Goal: Check status: Check status

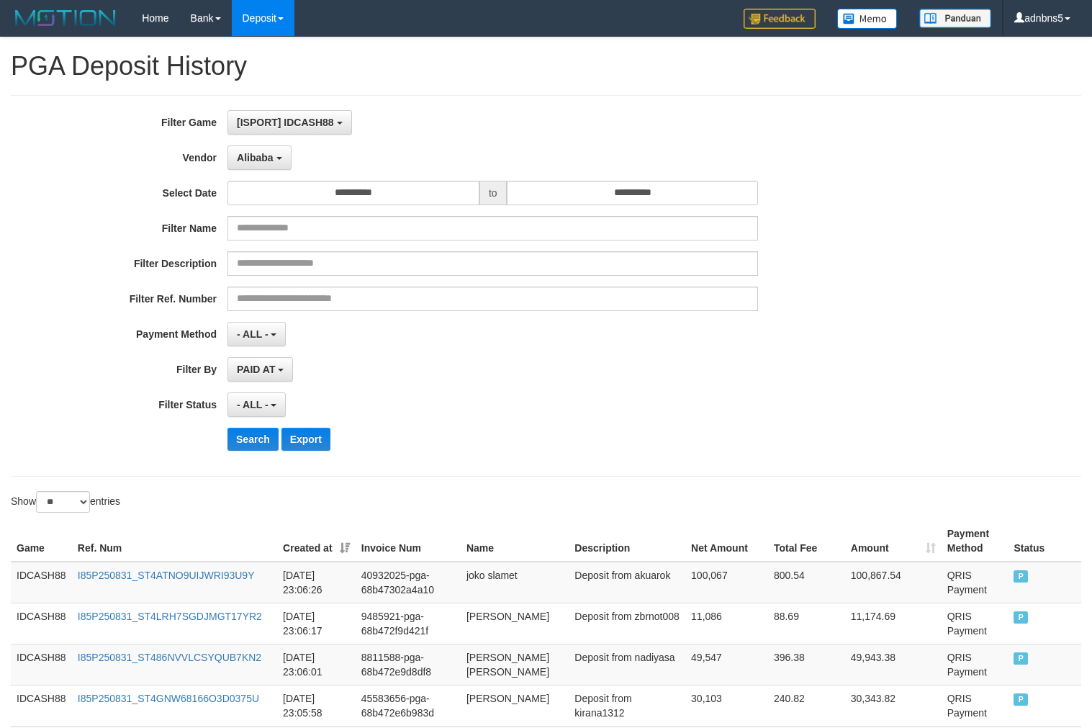
select select "**********"
select select "**"
click at [259, 438] on button "Search" at bounding box center [252, 439] width 51 height 23
click at [466, 379] on div "PAID AT PAID AT CREATED AT" at bounding box center [492, 369] width 530 height 24
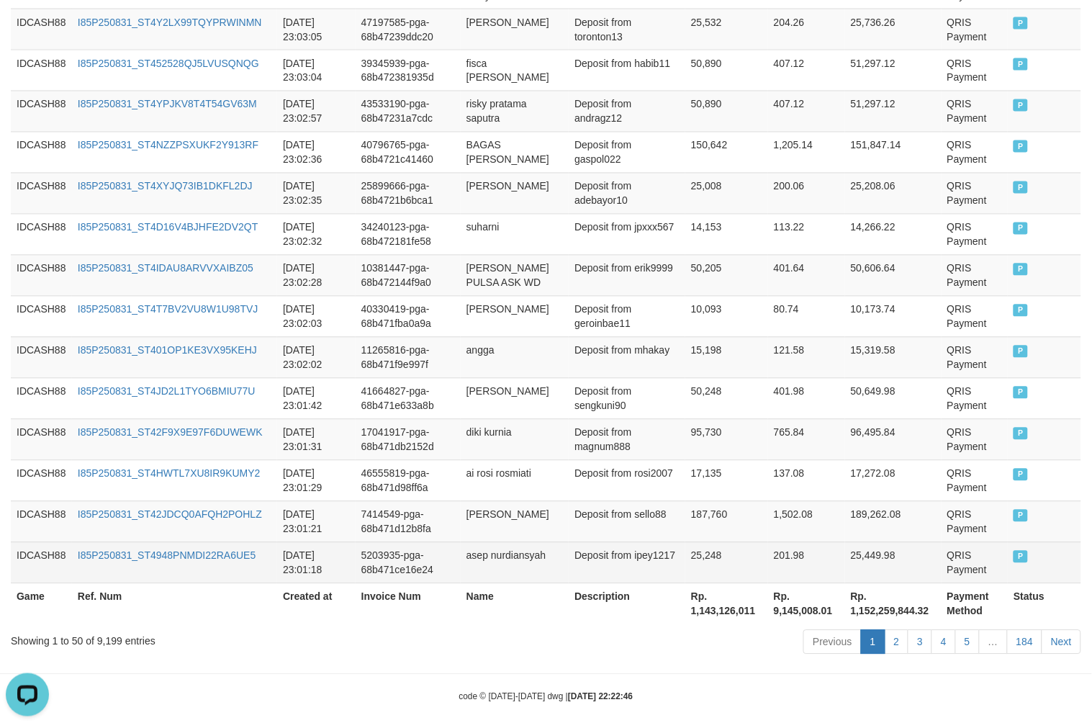
scroll to position [2044, 0]
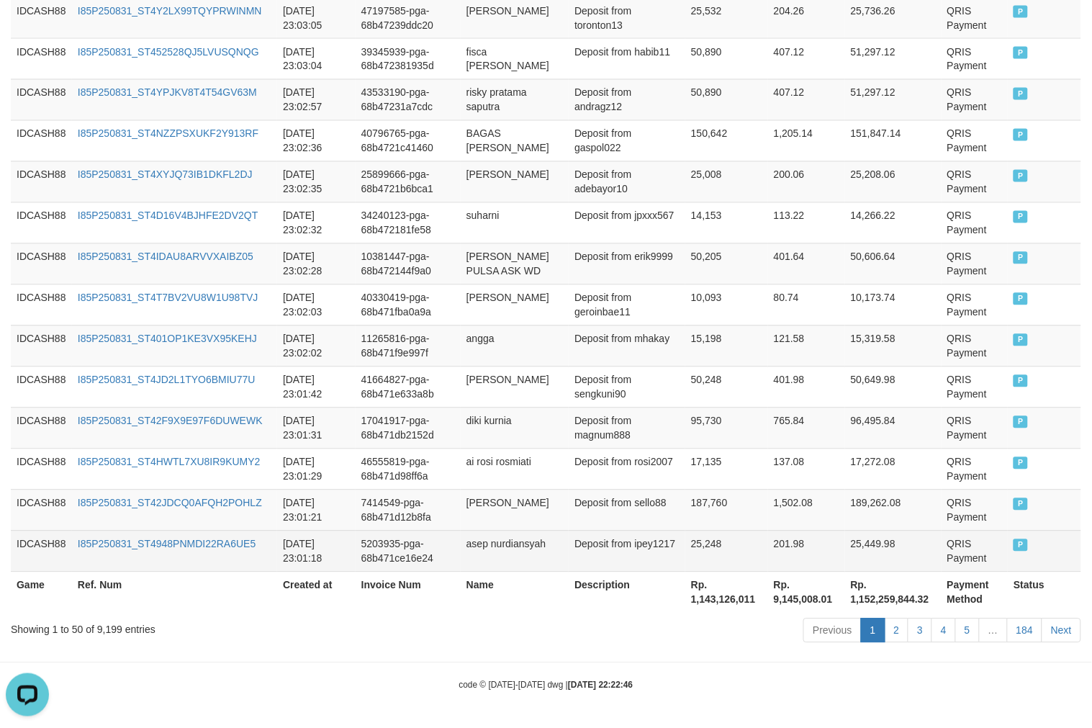
click at [953, 554] on td "QRIS Payment" at bounding box center [974, 550] width 67 height 41
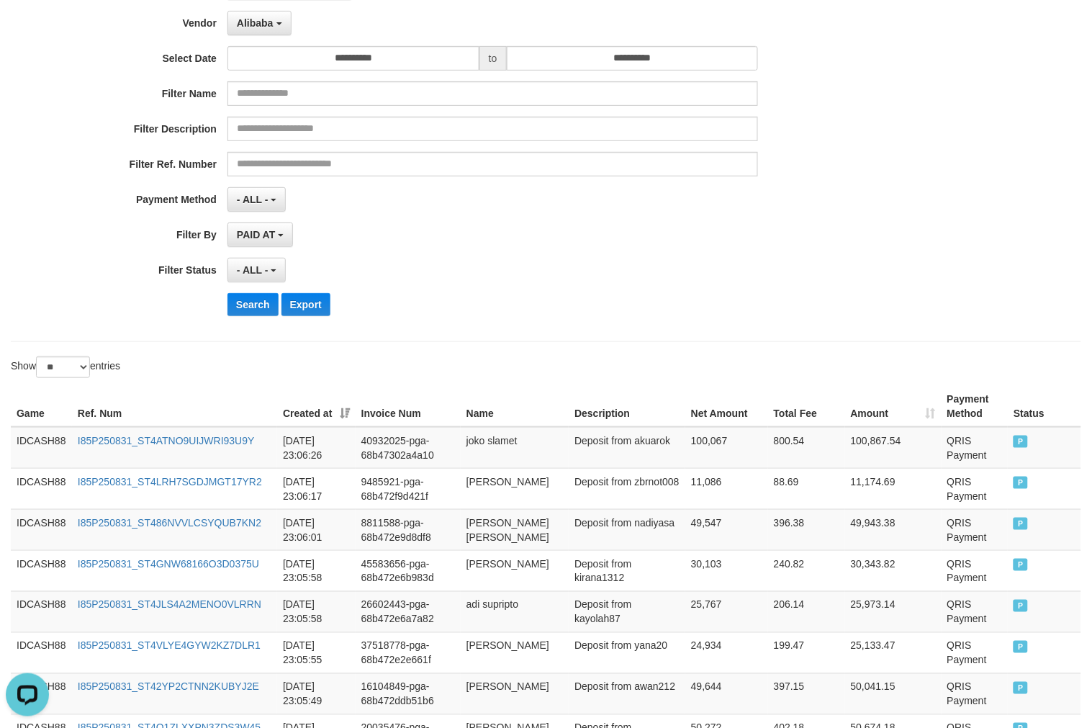
scroll to position [18, 0]
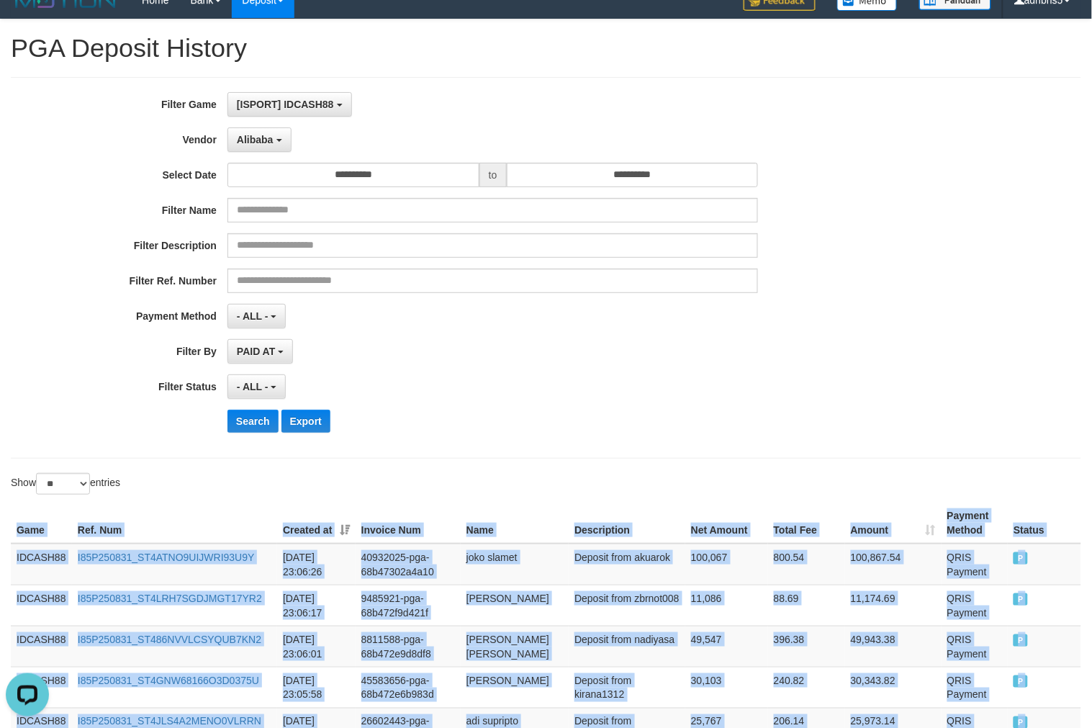
drag, startPoint x: 12, startPoint y: 531, endPoint x: 55, endPoint y: 517, distance: 45.5
click at [12, 531] on th "Game" at bounding box center [41, 522] width 61 height 41
copy table "Game Ref. Num Created at Invoice Num Name Description Net Amount Total Fee Amou…"
click at [254, 418] on button "Search" at bounding box center [252, 421] width 51 height 23
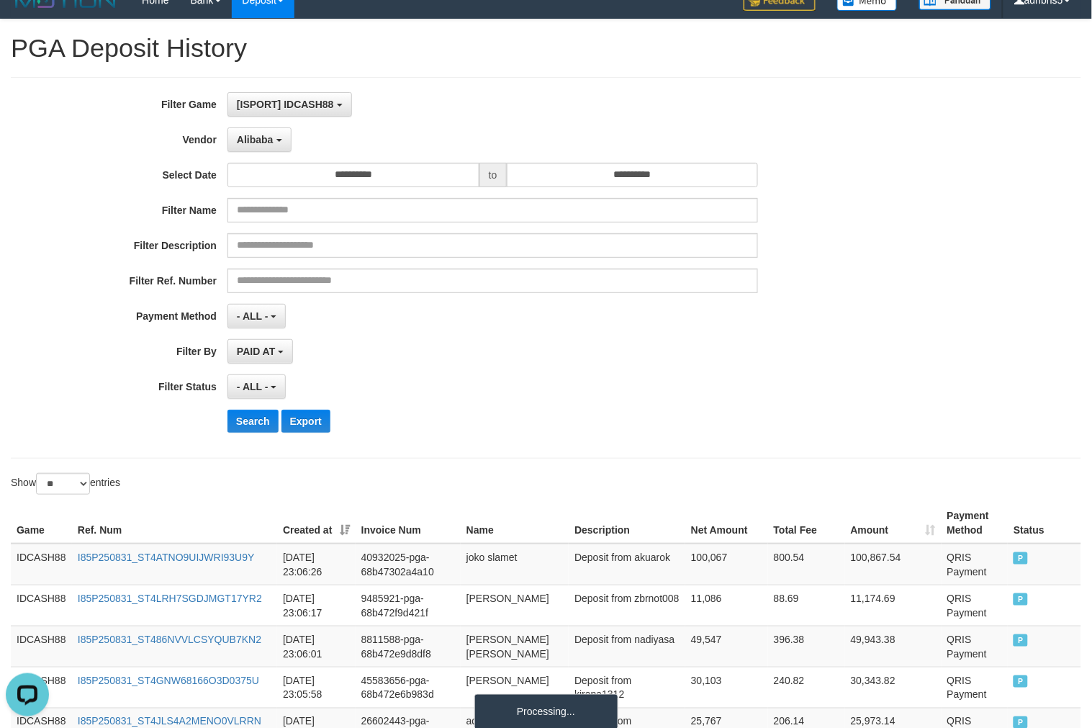
click at [649, 387] on div "- ALL - SELECT ALL - ALL - SELECT STATUS PENDING/UNPAID PAID CANCELED EXPIRED" at bounding box center [492, 386] width 530 height 24
click at [850, 420] on div "Search Export" at bounding box center [568, 421] width 682 height 23
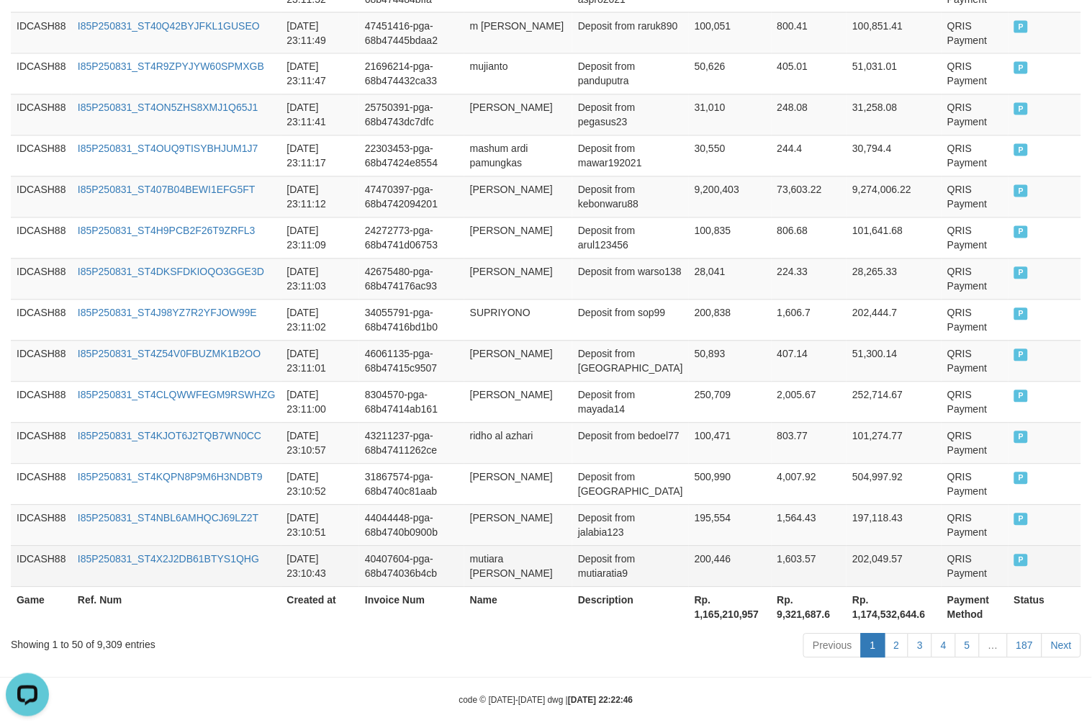
scroll to position [2058, 0]
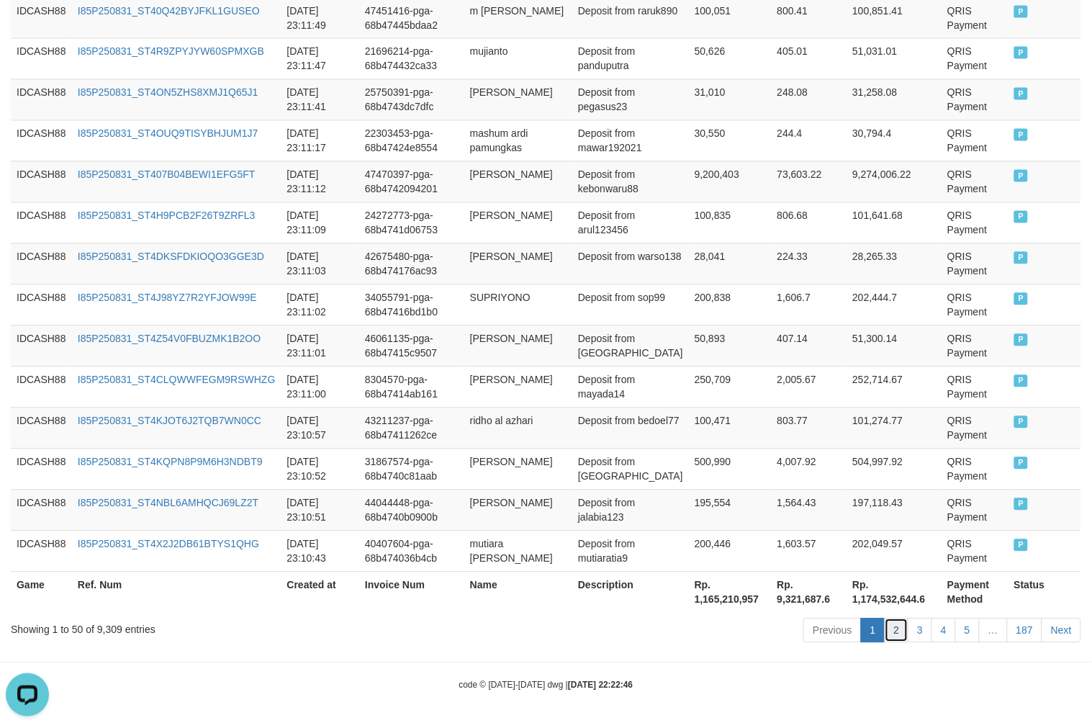
click at [893, 628] on link "2" at bounding box center [897, 630] width 24 height 24
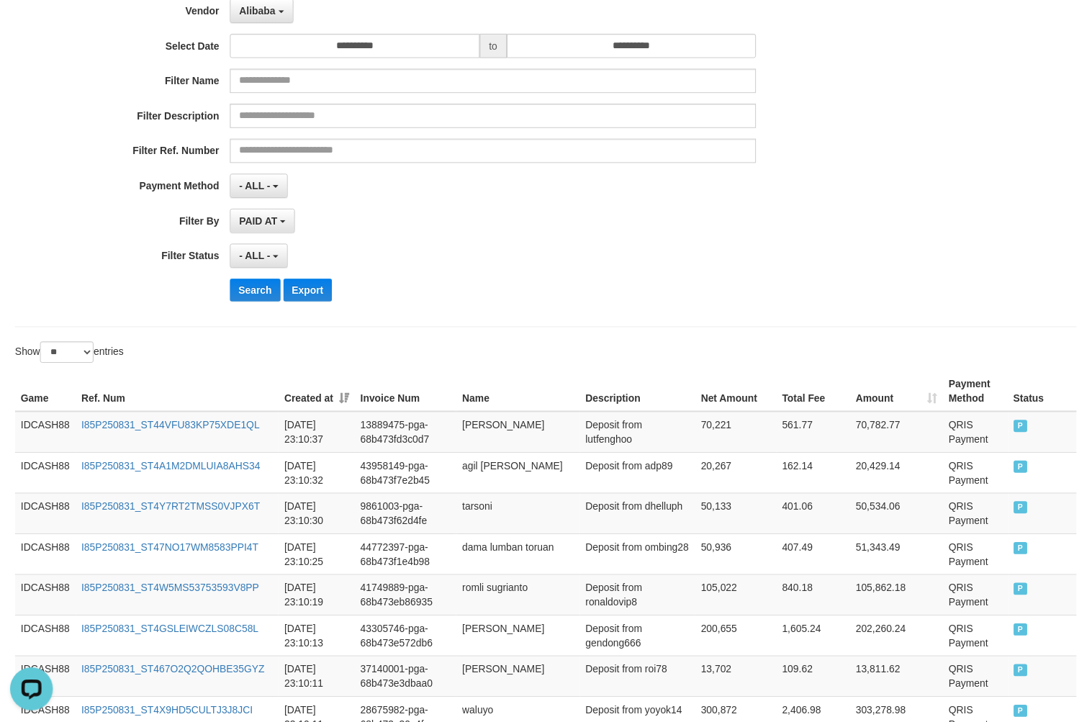
scroll to position [0, 0]
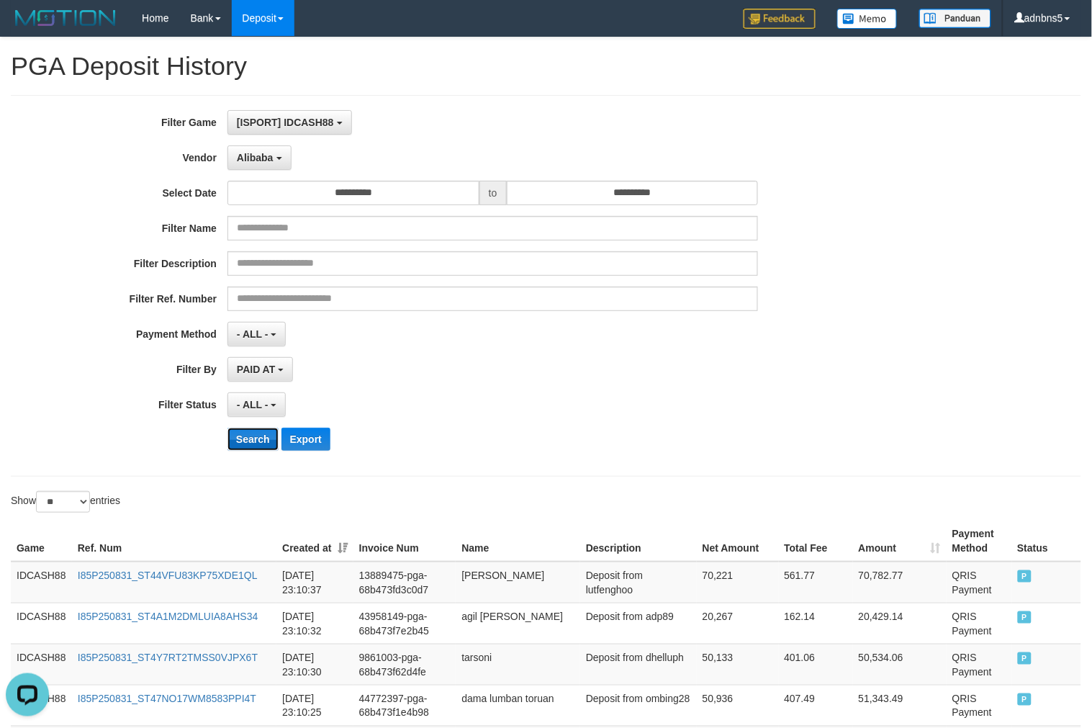
click at [255, 436] on button "Search" at bounding box center [252, 439] width 51 height 23
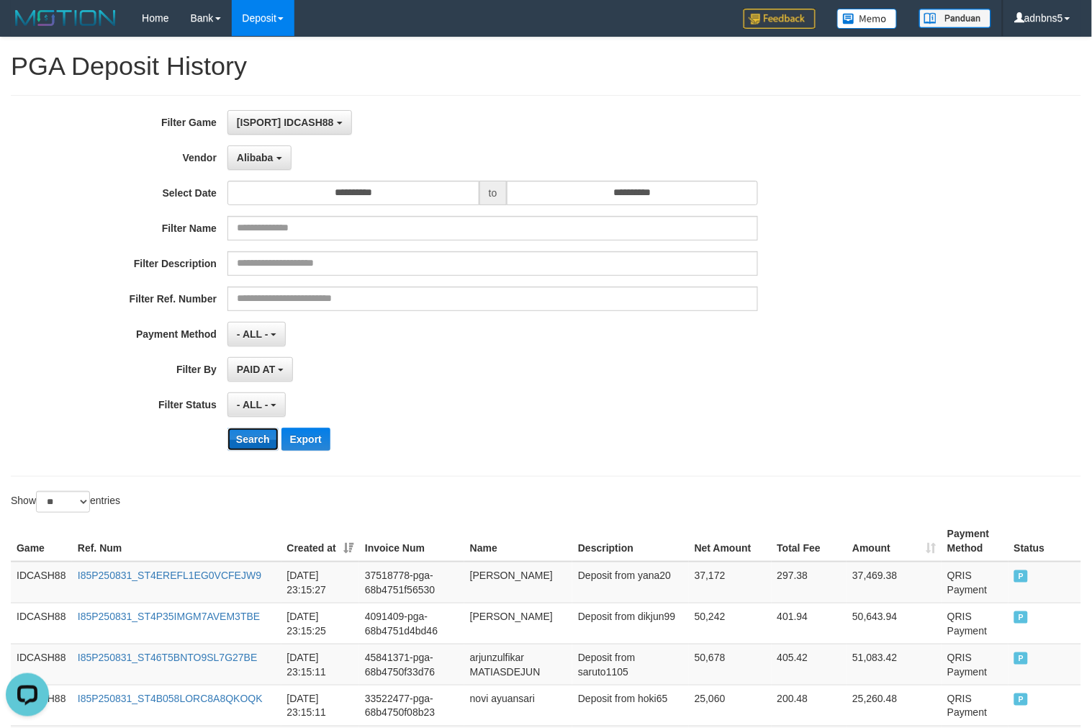
click at [239, 440] on button "Search" at bounding box center [252, 439] width 51 height 23
click at [587, 340] on div "- ALL - SELECT ALL - ALL - SELECT PAYMENT METHOD Mandiri BNI OVO CIMB BRI MAYBA…" at bounding box center [492, 334] width 530 height 24
click at [245, 435] on button "Search" at bounding box center [252, 439] width 51 height 23
click at [248, 436] on button "Search" at bounding box center [252, 439] width 51 height 23
click at [634, 466] on div "**********" at bounding box center [546, 285] width 1070 height 381
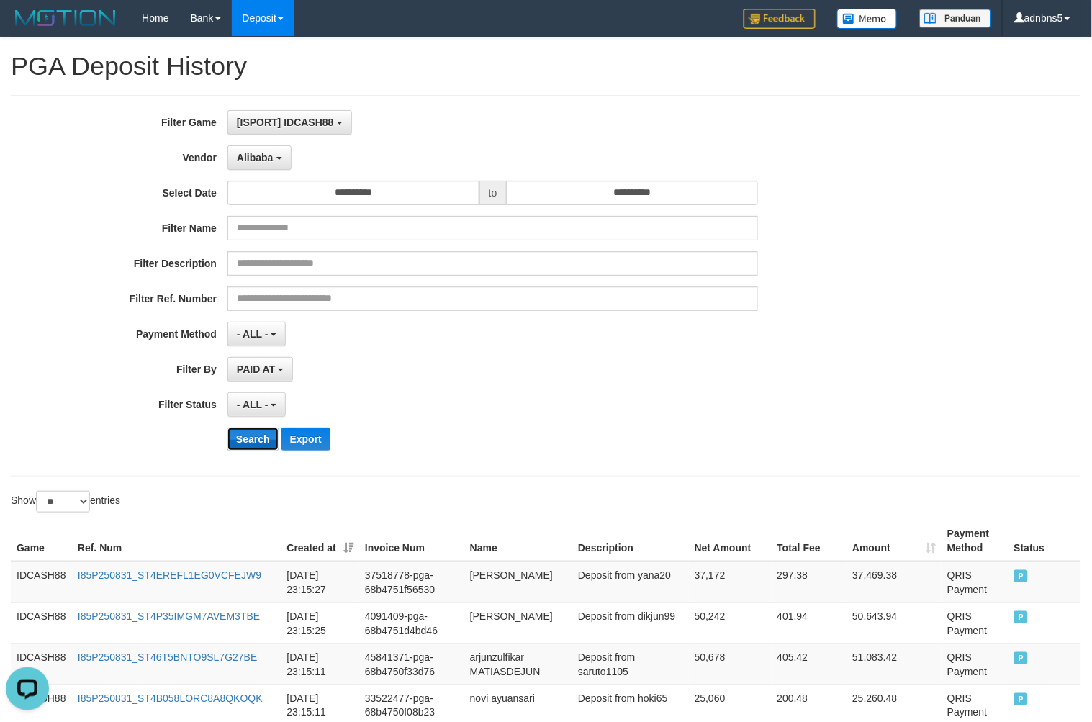
click at [242, 437] on button "Search" at bounding box center [252, 439] width 51 height 23
